Goal: Information Seeking & Learning: Learn about a topic

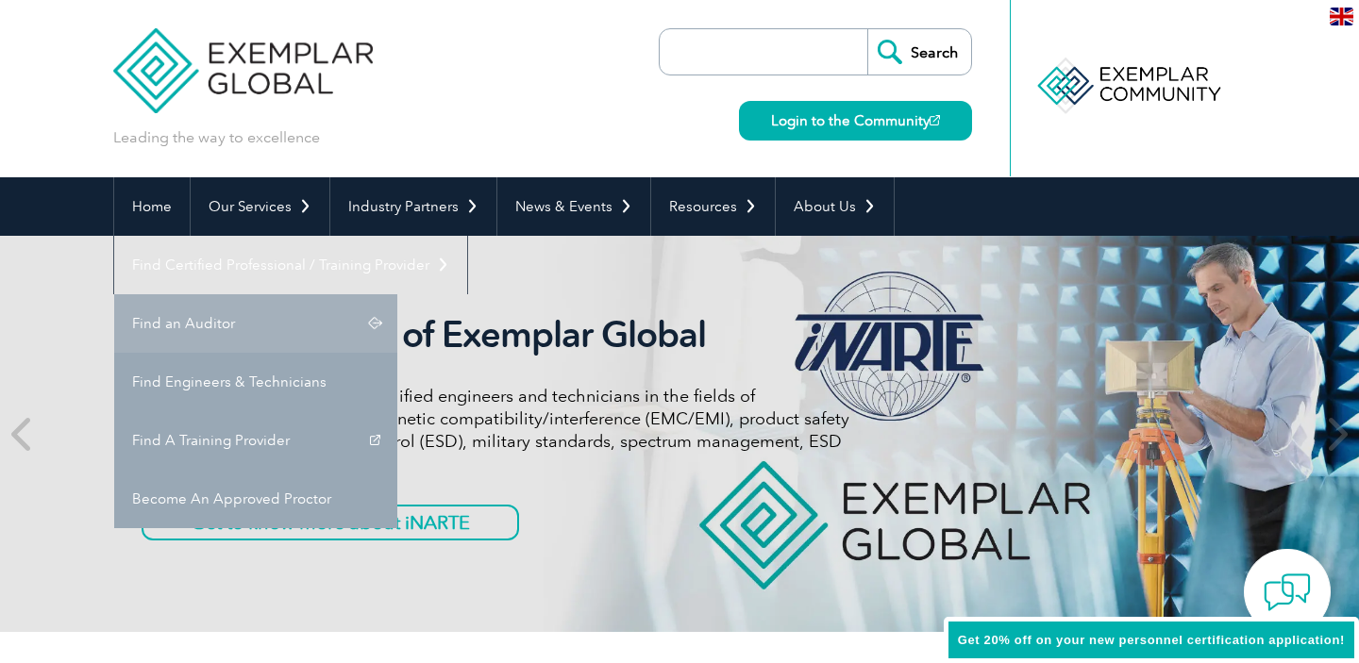
click at [397, 294] on link "Find an Auditor" at bounding box center [255, 323] width 283 height 58
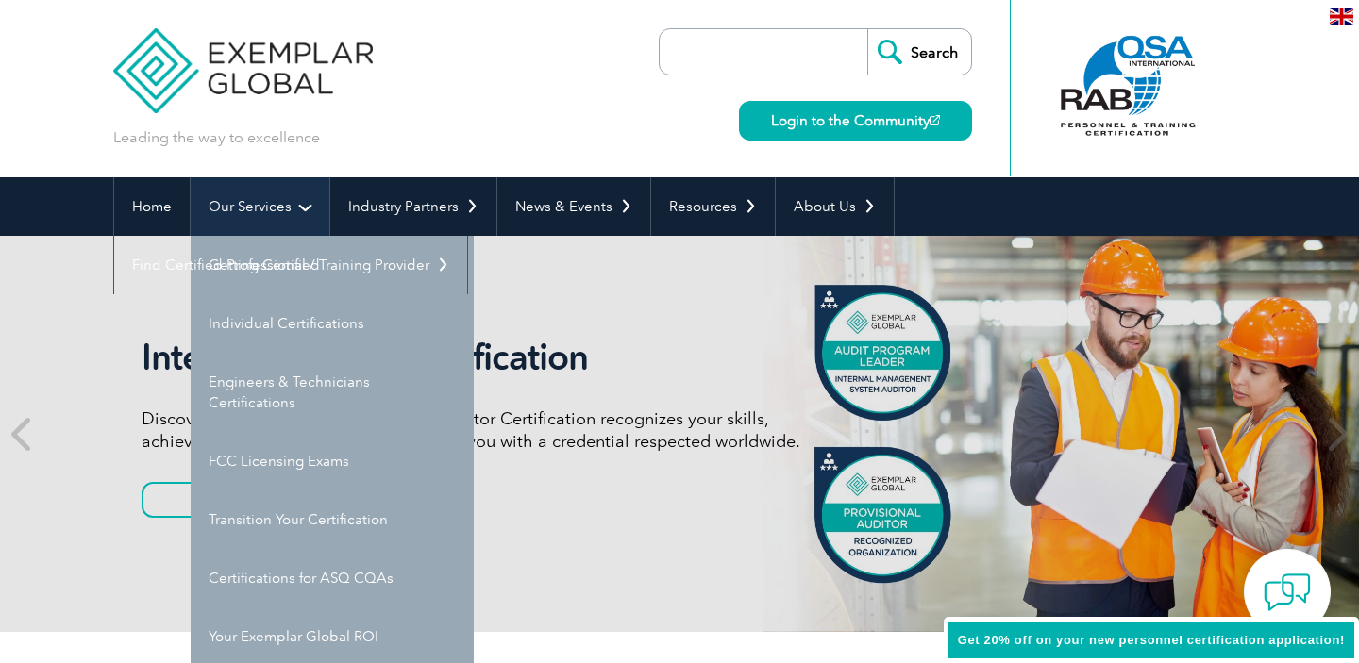
click at [253, 214] on link "Our Services" at bounding box center [260, 206] width 139 height 58
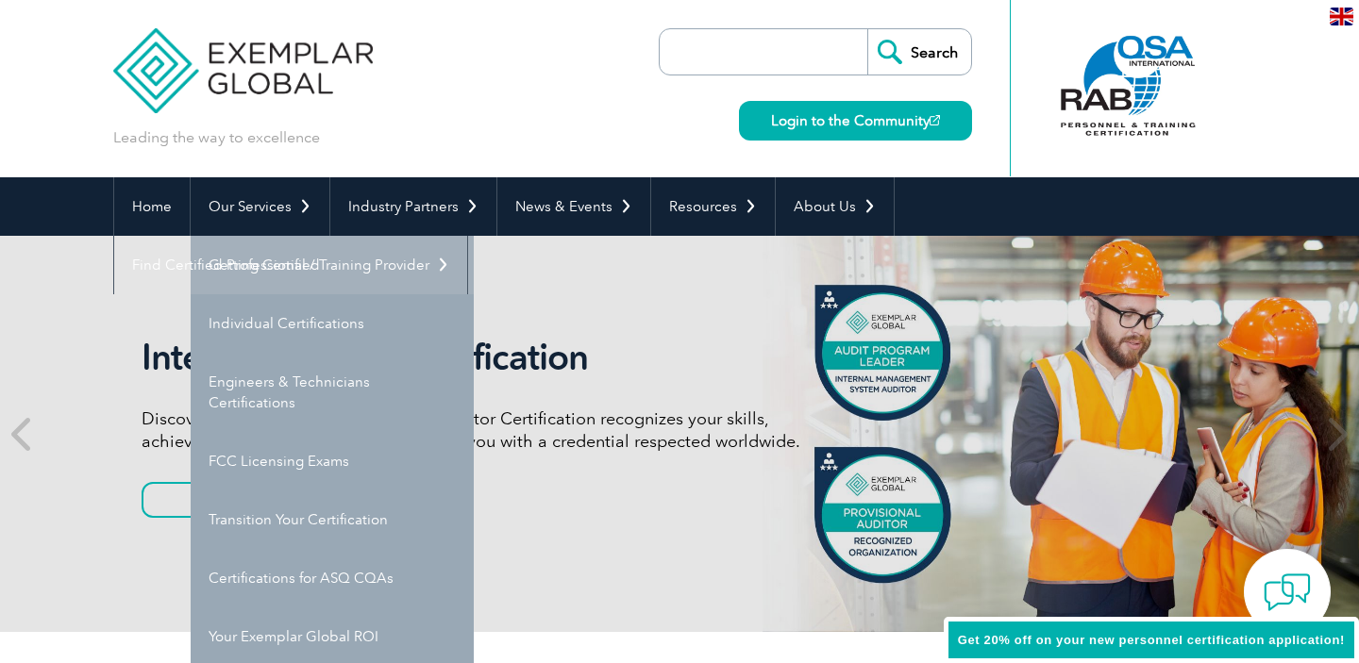
click at [259, 265] on link "Getting Certified" at bounding box center [332, 265] width 283 height 58
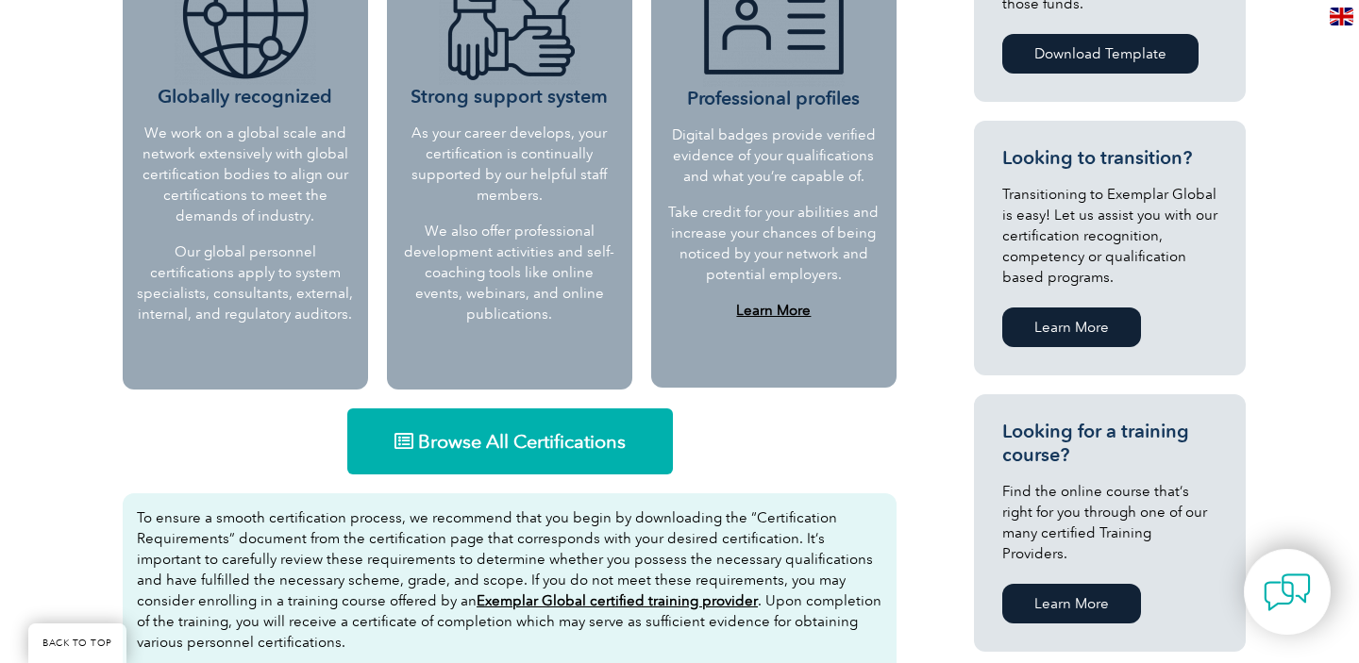
scroll to position [759, 0]
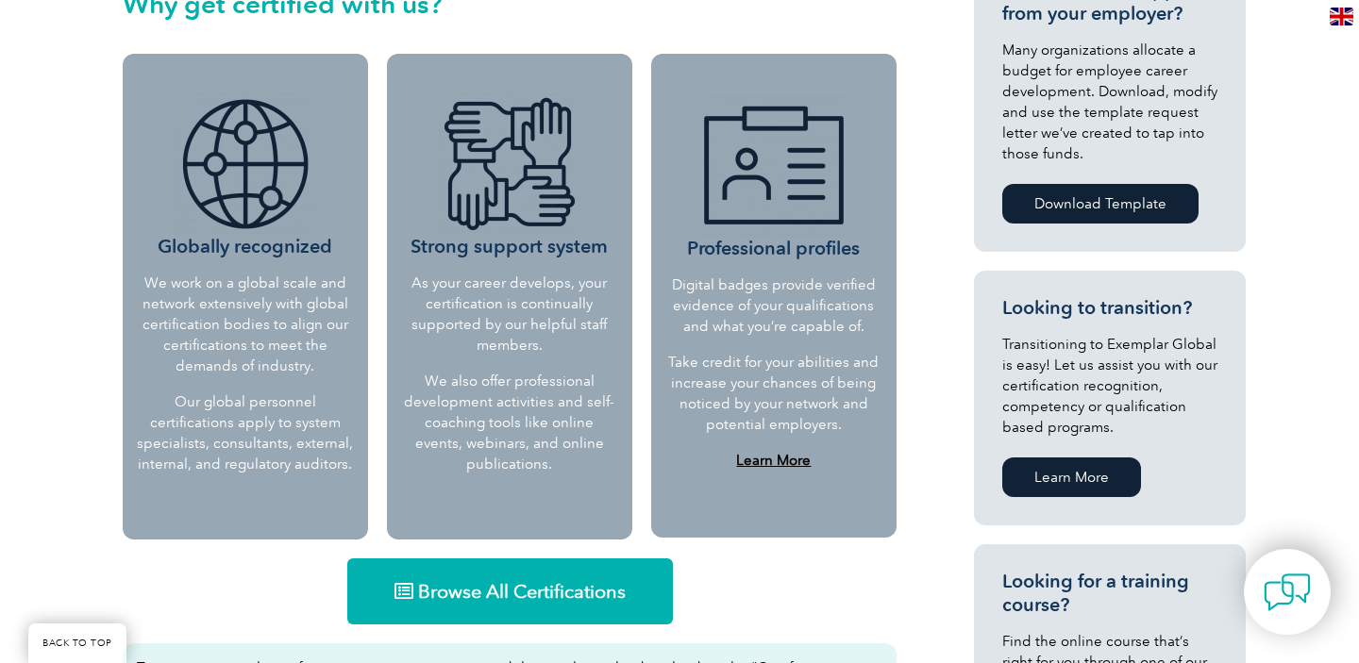
click at [510, 596] on span "Browse All Certifications" at bounding box center [522, 591] width 208 height 19
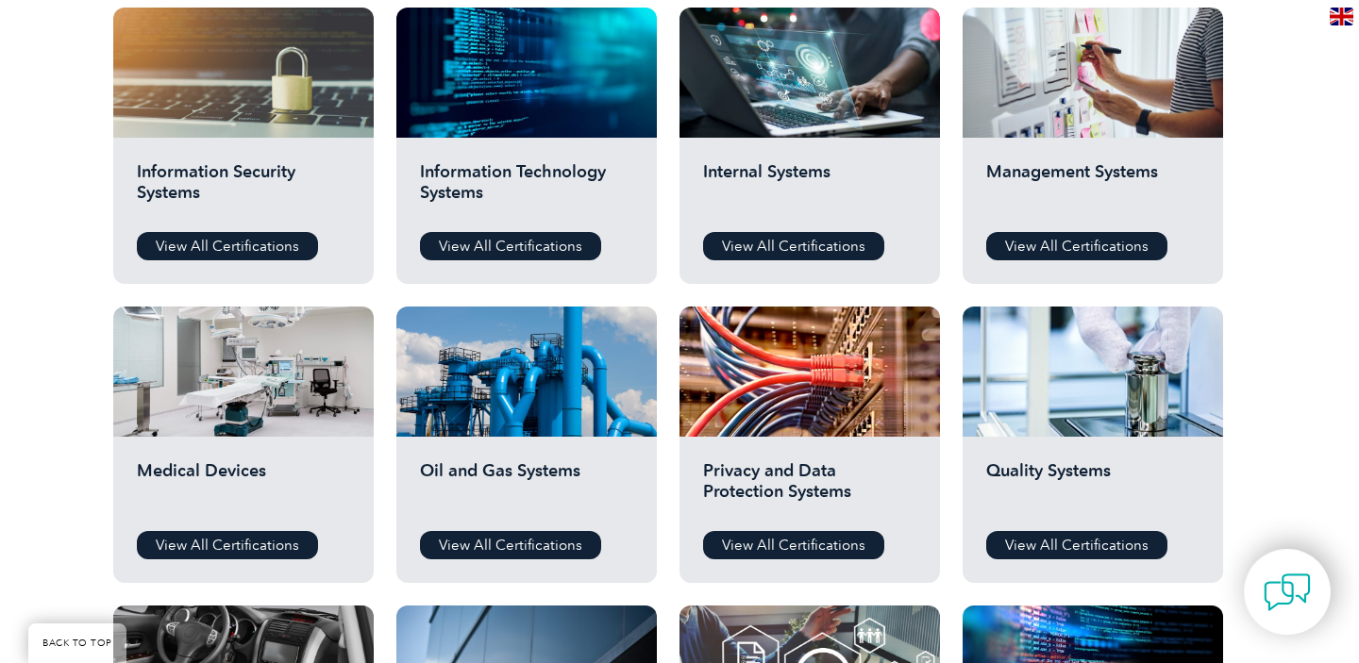
scroll to position [1010, 0]
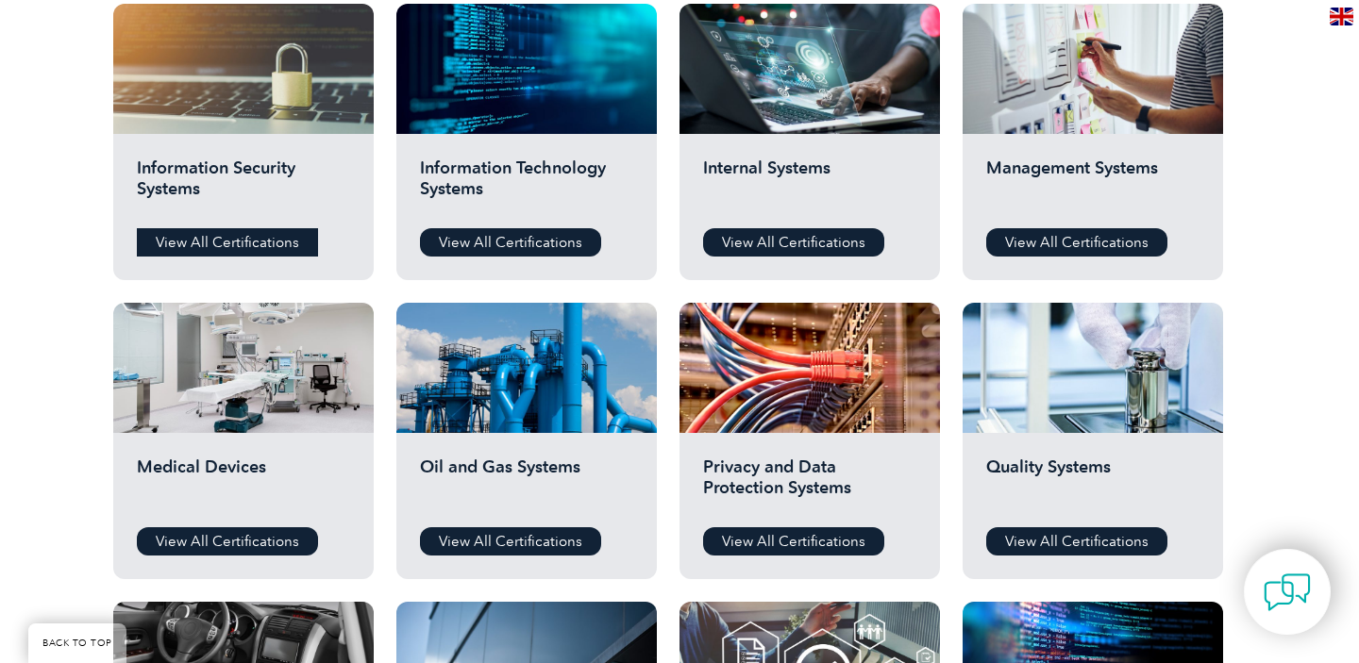
click at [264, 241] on link "View All Certifications" at bounding box center [227, 242] width 181 height 28
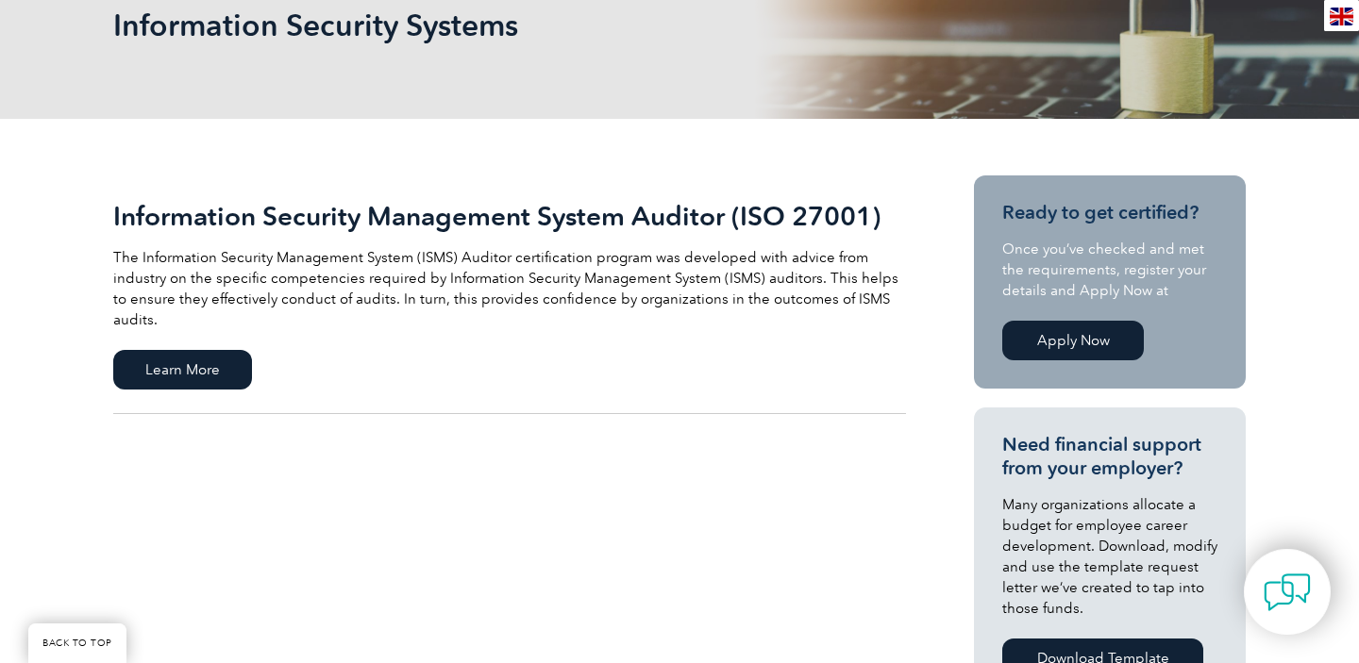
scroll to position [125, 0]
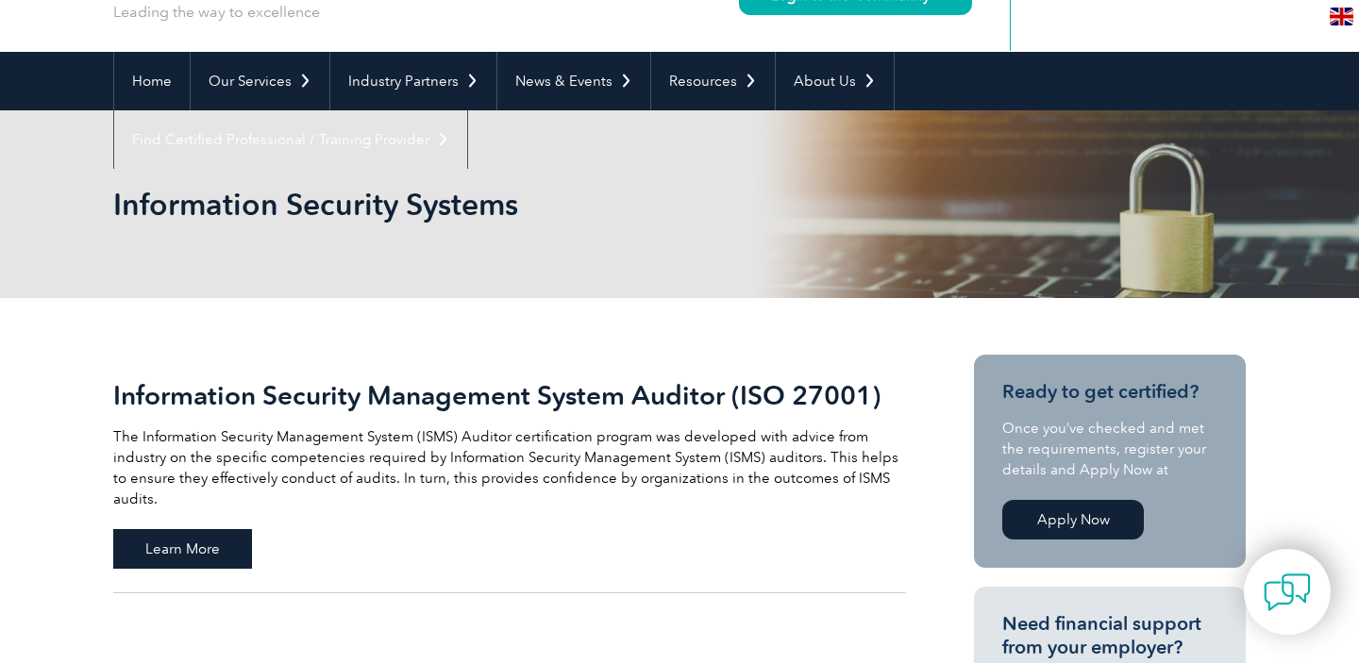
click at [180, 530] on span "Learn More" at bounding box center [182, 549] width 139 height 40
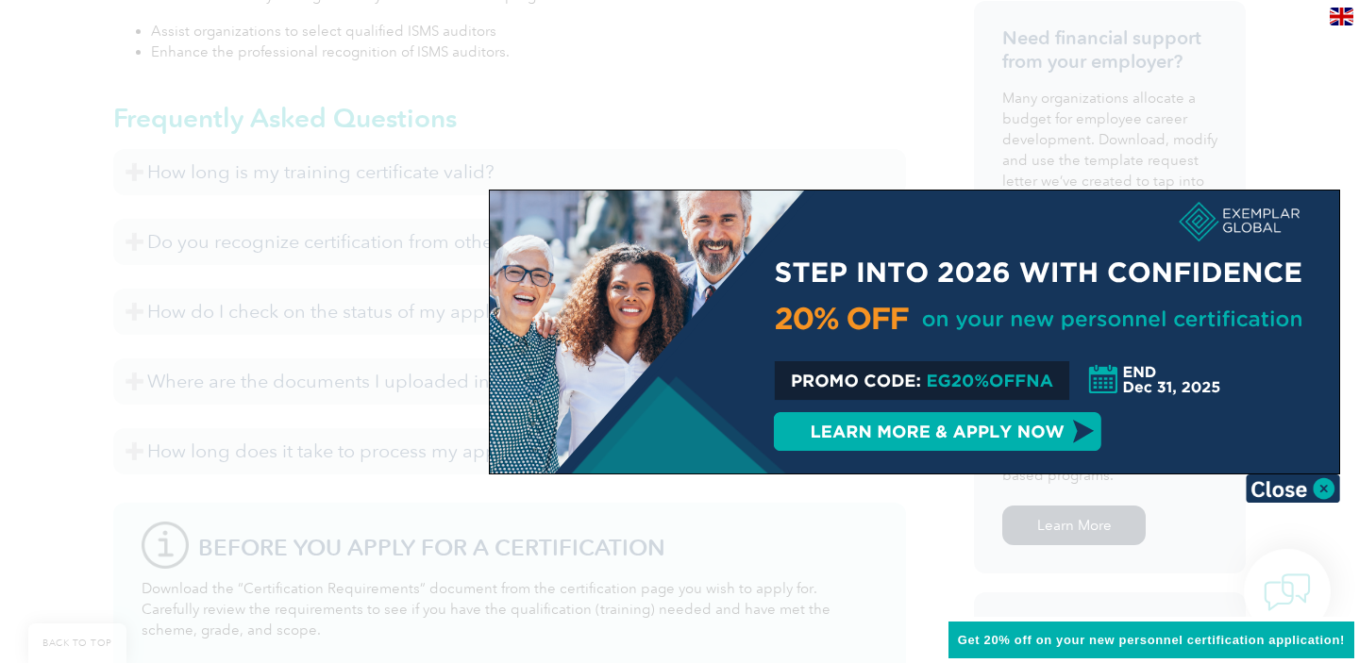
scroll to position [1142, 0]
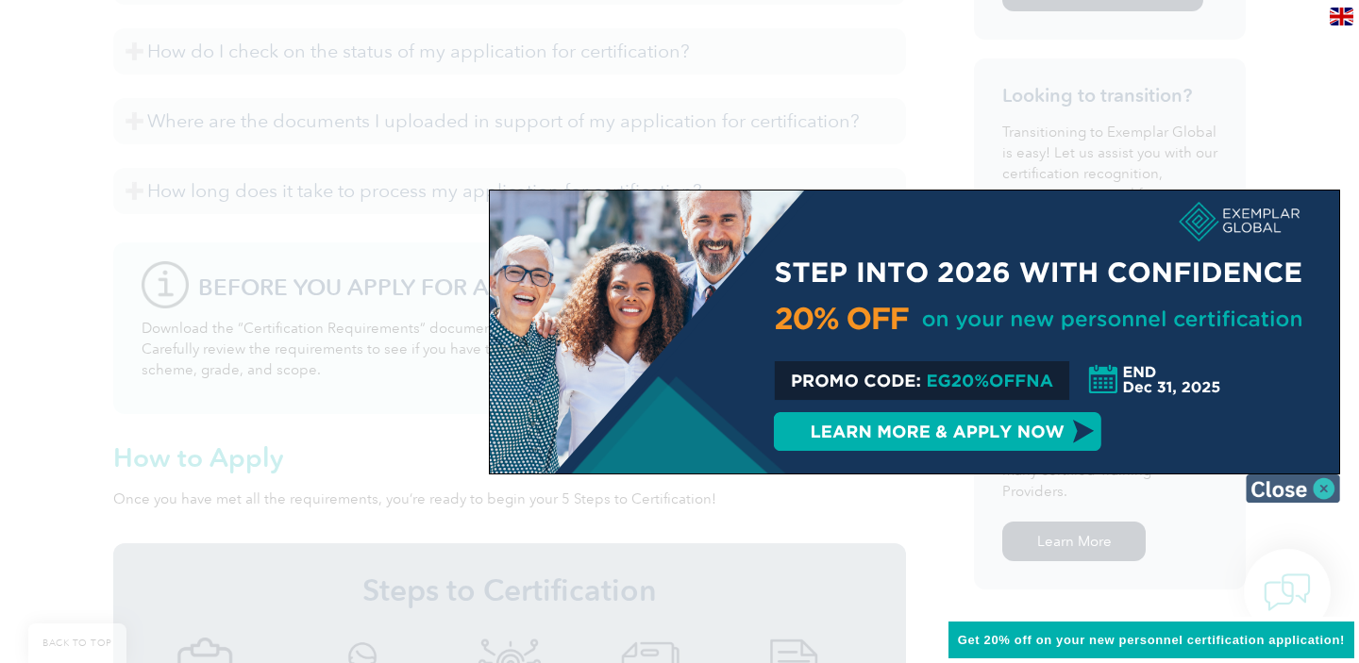
click at [1275, 489] on img at bounding box center [1292, 489] width 94 height 28
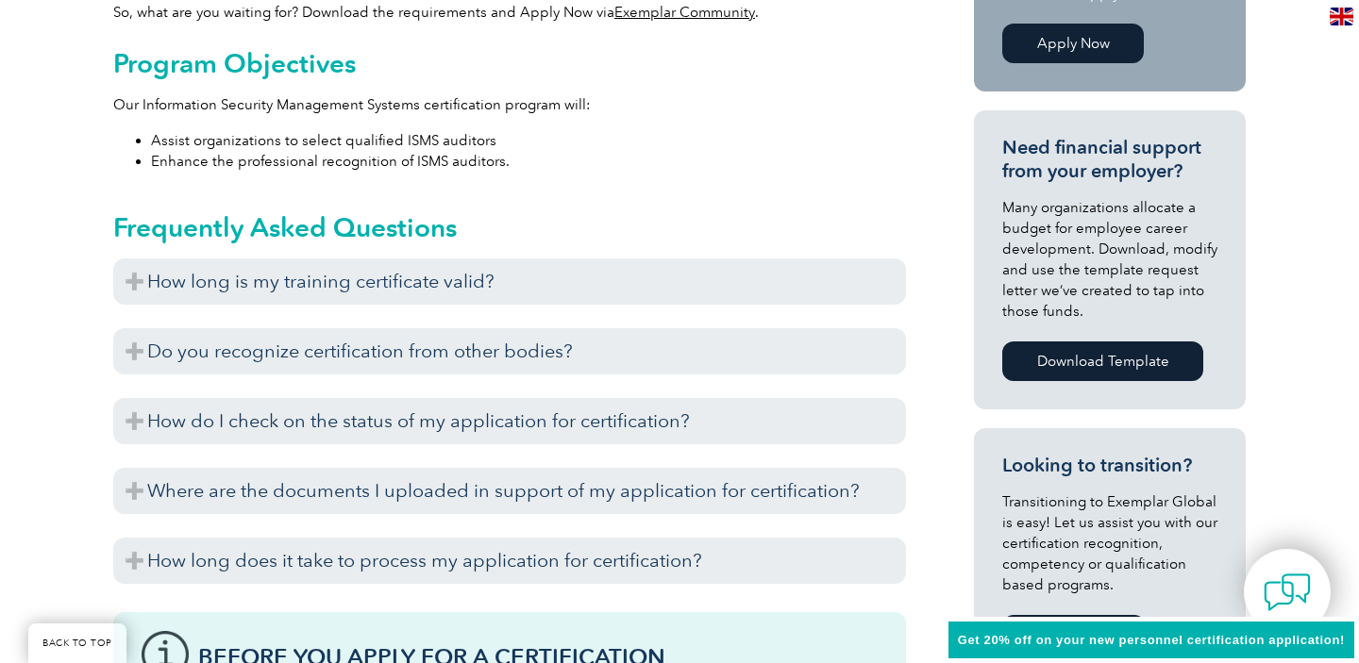
scroll to position [790, 0]
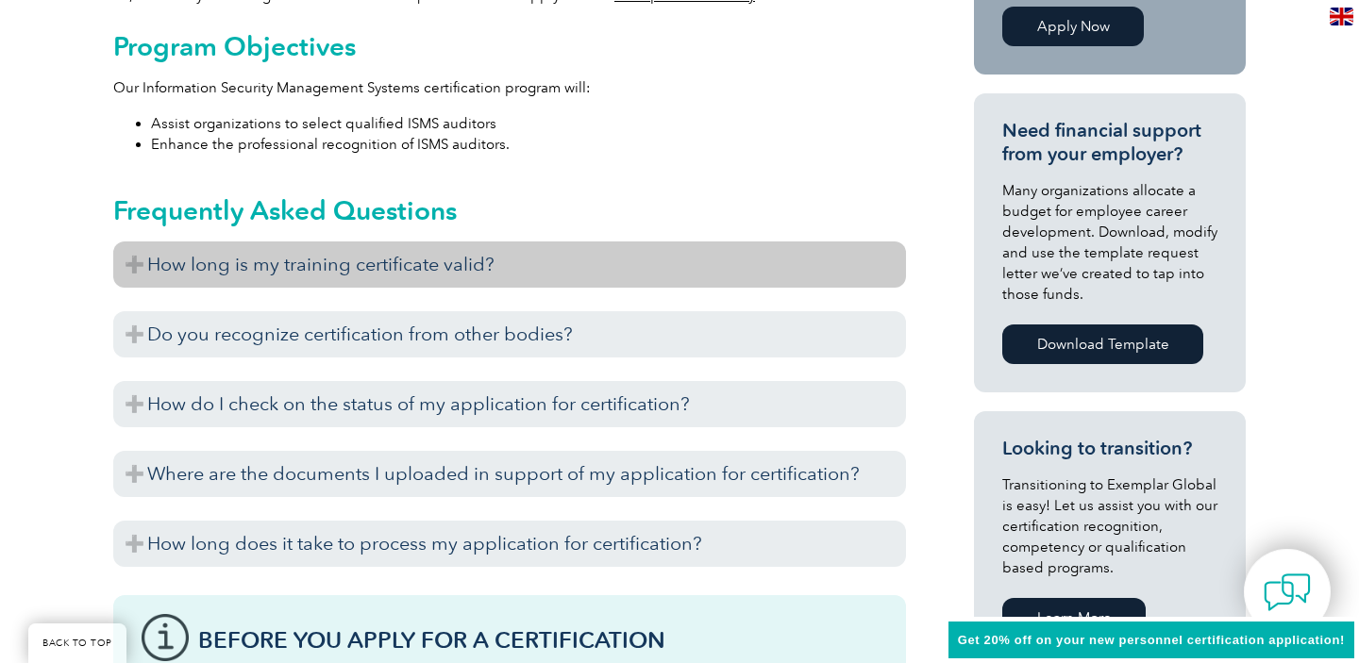
click at [452, 272] on h3 "How long is my training certificate valid?" at bounding box center [509, 265] width 792 height 46
